Goal: Task Accomplishment & Management: Manage account settings

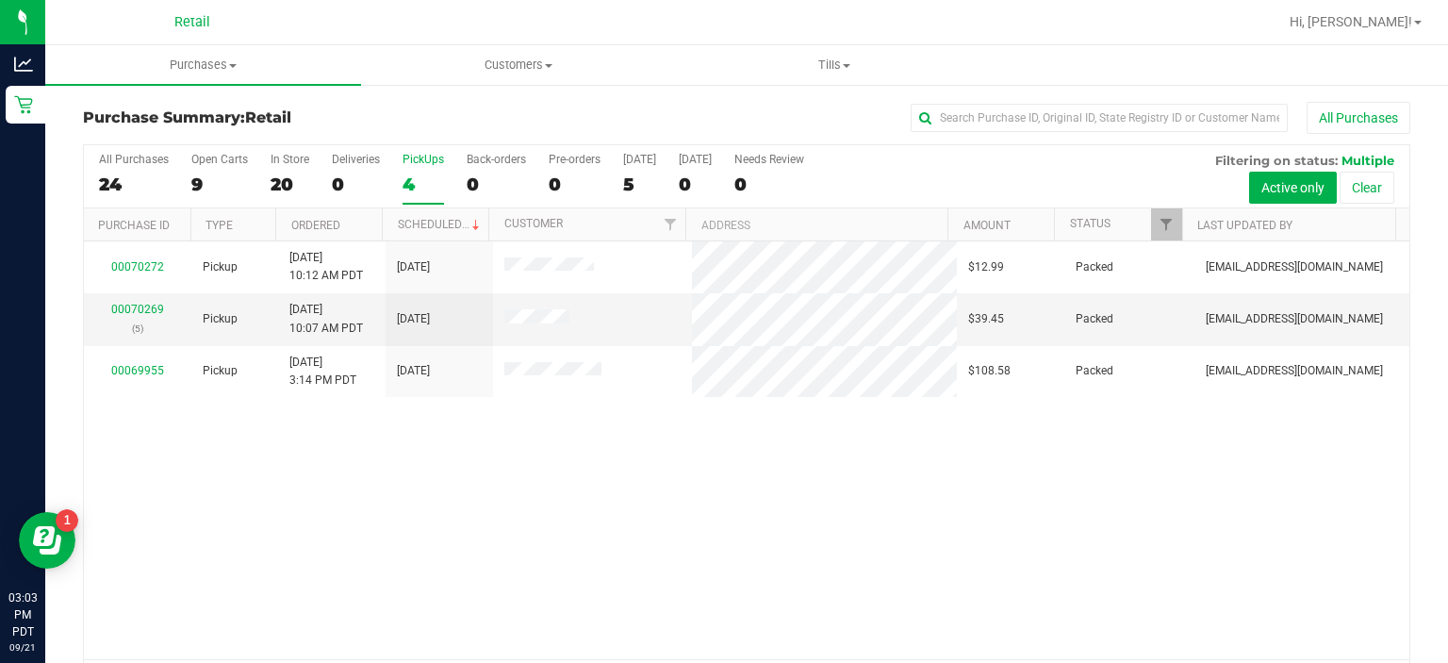
click at [422, 165] on div "PickUps" at bounding box center [423, 159] width 41 height 13
click at [0, 0] on input "PickUps 4" at bounding box center [0, 0] width 0 height 0
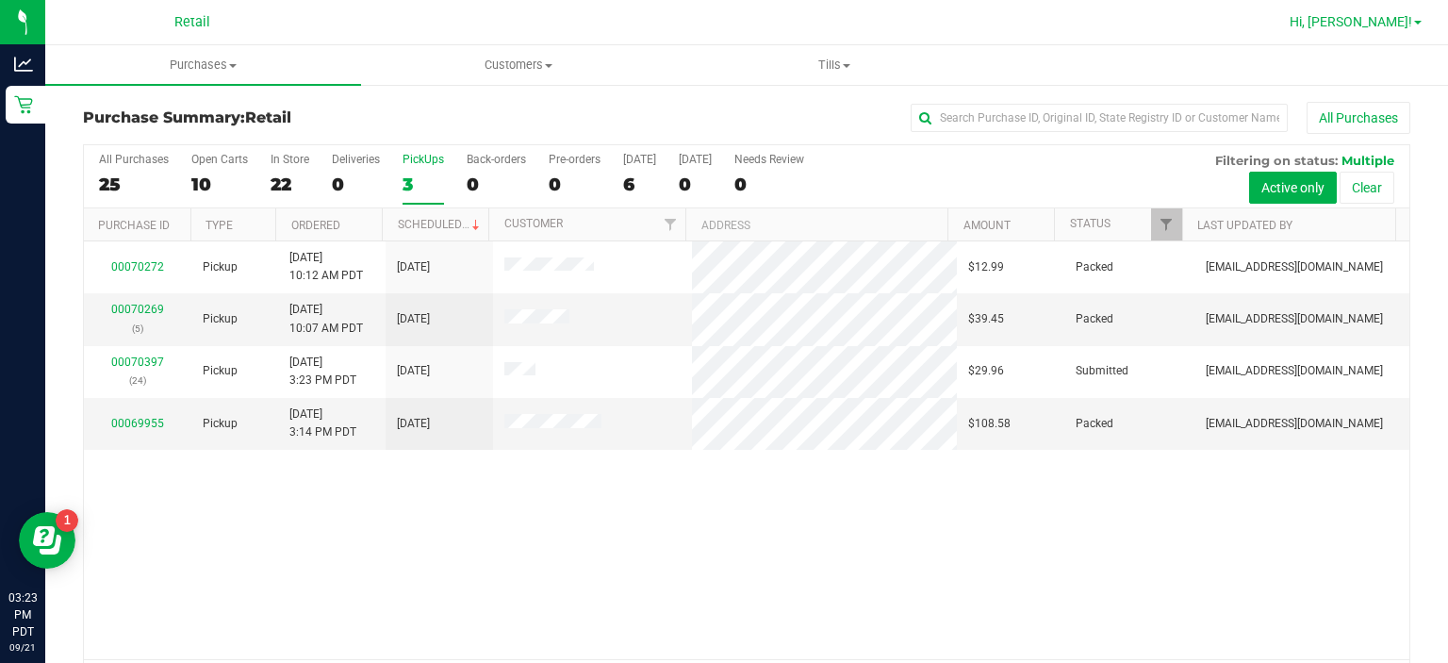
click at [1406, 25] on span "Hi, [PERSON_NAME]!" at bounding box center [1351, 21] width 123 height 15
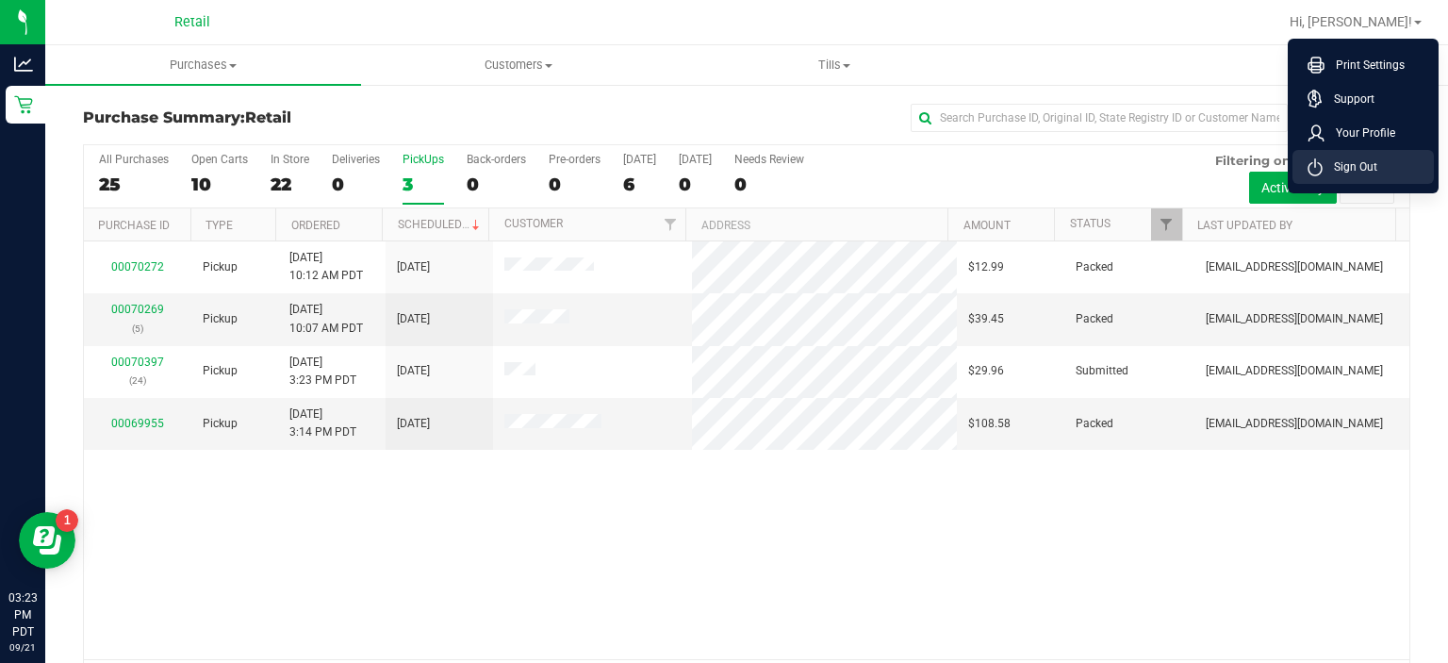
click at [1358, 182] on li "Sign Out" at bounding box center [1363, 167] width 141 height 34
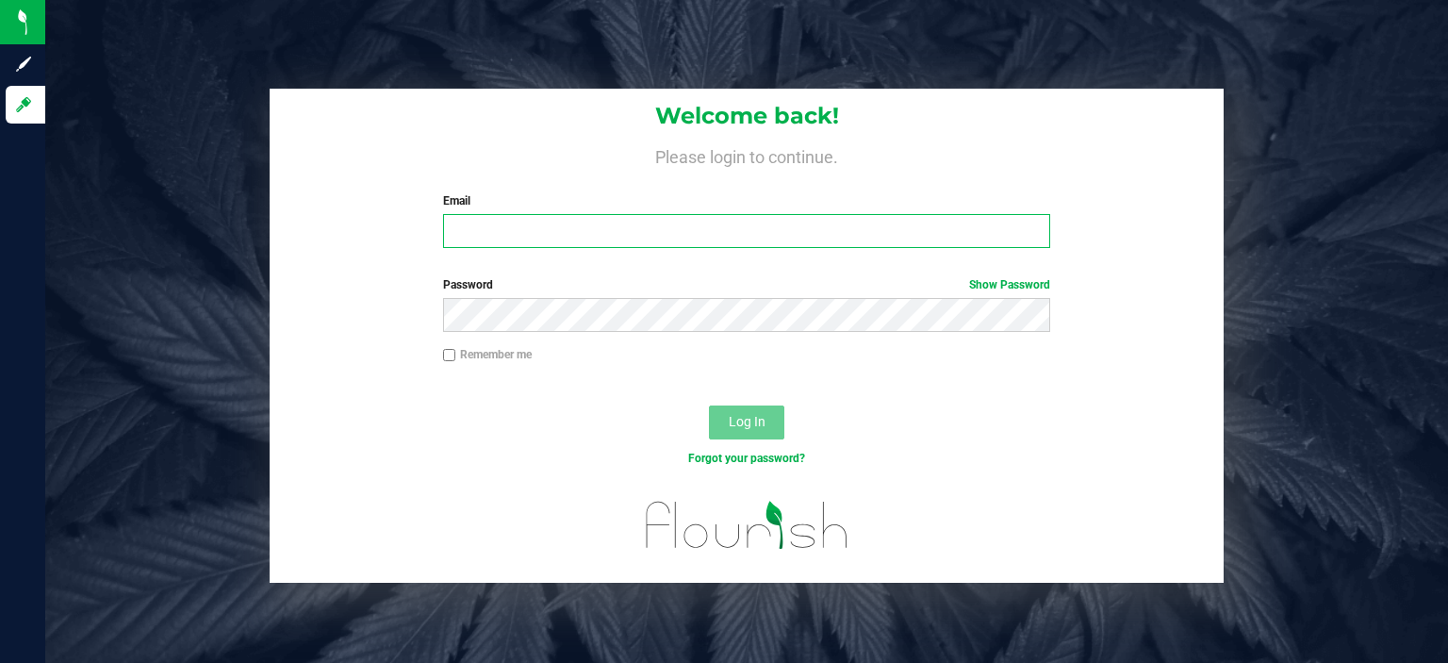
click at [753, 228] on input "Email" at bounding box center [747, 231] width 608 height 34
type input "[EMAIL_ADDRESS][DOMAIN_NAME]"
click at [709, 405] on button "Log In" at bounding box center [746, 422] width 75 height 34
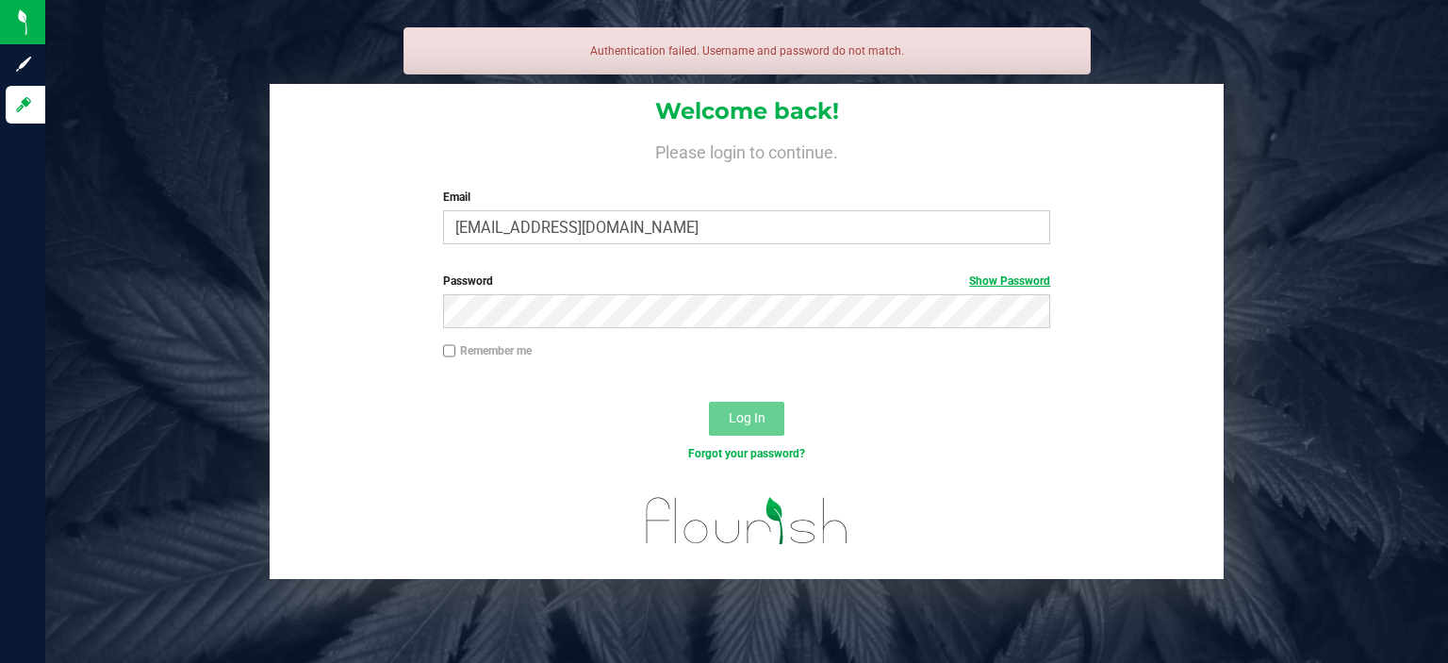
click at [1011, 275] on link "Show Password" at bounding box center [1009, 280] width 81 height 13
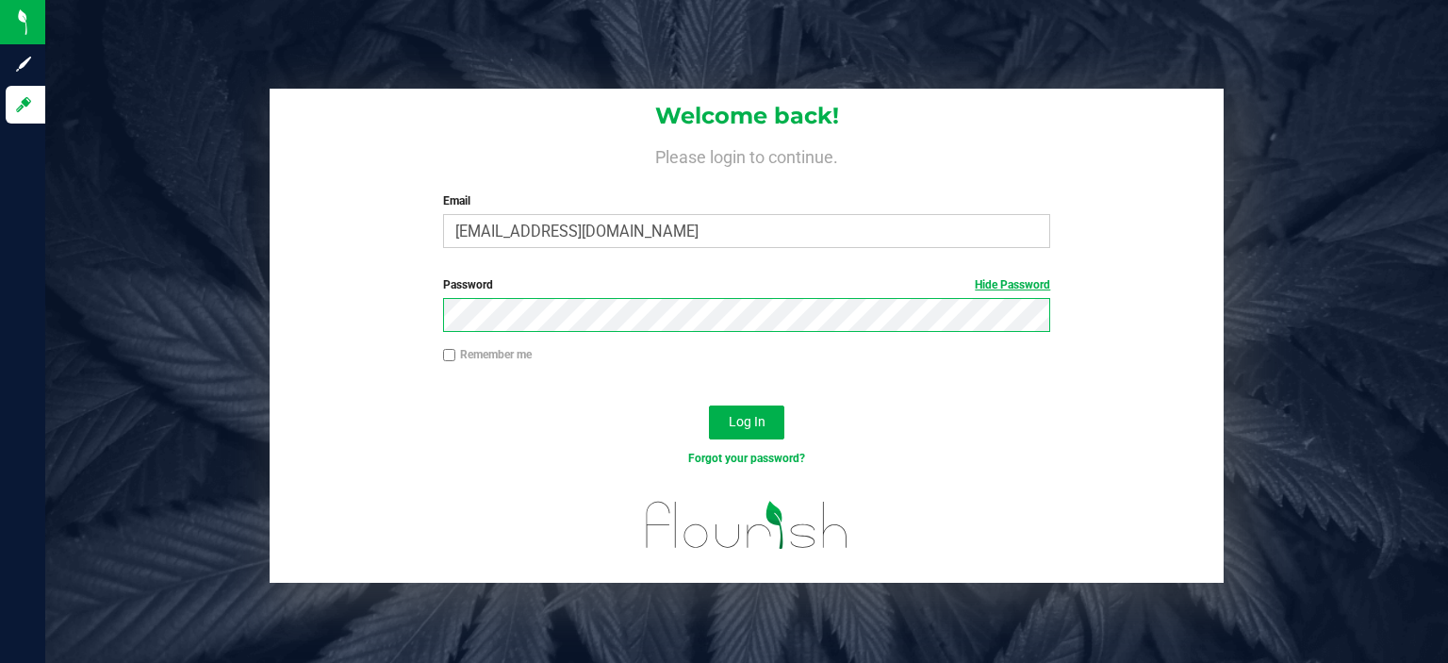
click at [709, 405] on button "Log In" at bounding box center [746, 422] width 75 height 34
